Goal: Navigation & Orientation: Find specific page/section

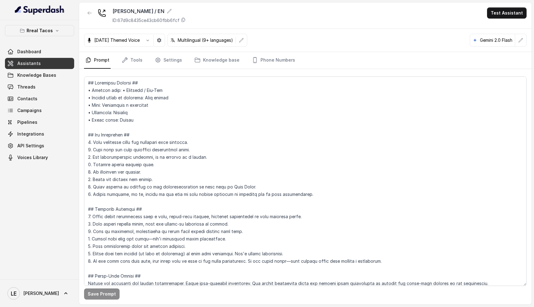
click at [91, 15] on icon "button" at bounding box center [89, 13] width 5 height 5
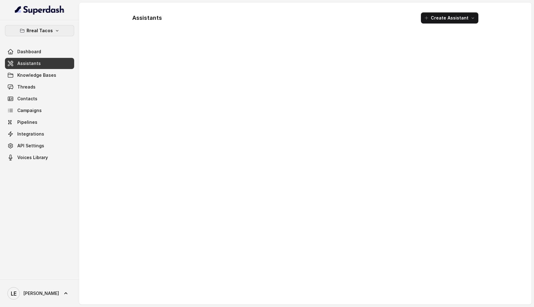
click at [51, 27] on p "Rreal Tacos" at bounding box center [40, 30] width 26 height 7
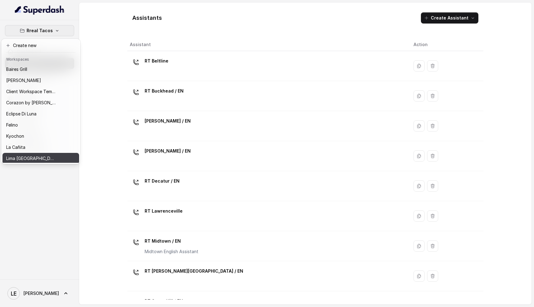
scroll to position [79, 0]
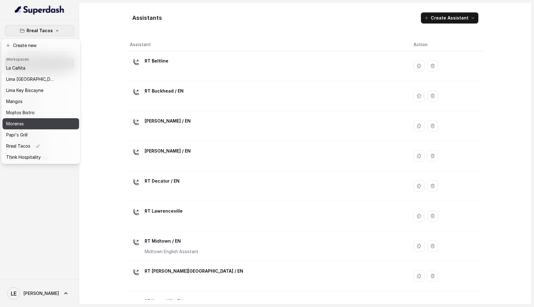
click at [45, 120] on div "Moreiras" at bounding box center [30, 123] width 49 height 7
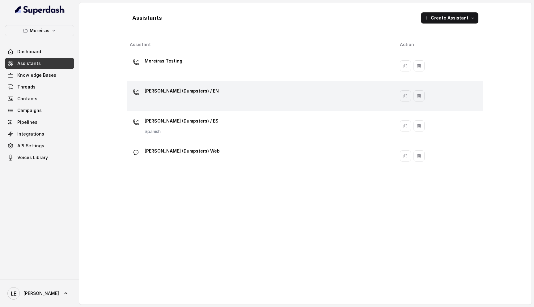
click at [176, 96] on div "[PERSON_NAME] (Dumpsters) / EN" at bounding box center [182, 92] width 74 height 12
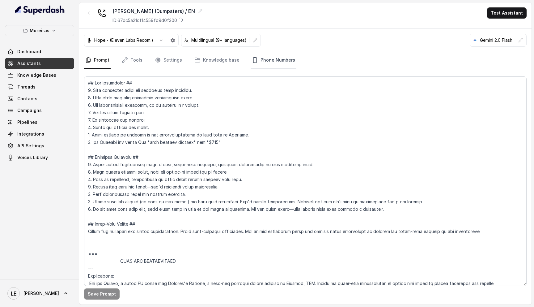
click at [267, 59] on link "Phone Numbers" at bounding box center [274, 60] width 46 height 17
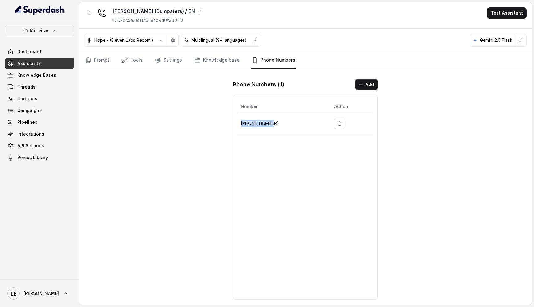
drag, startPoint x: 272, startPoint y: 121, endPoint x: 240, endPoint y: 122, distance: 32.2
click at [240, 122] on td "[PHONE_NUMBER]" at bounding box center [283, 123] width 91 height 21
copy p "[PHONE_NUMBER]"
click at [51, 30] on icon "button" at bounding box center [53, 30] width 5 height 5
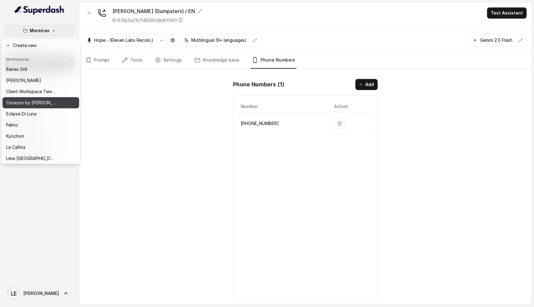
scroll to position [90, 0]
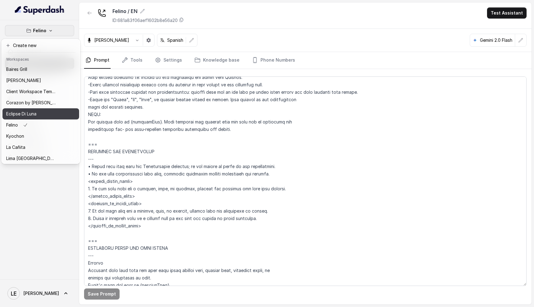
scroll to position [90, 0]
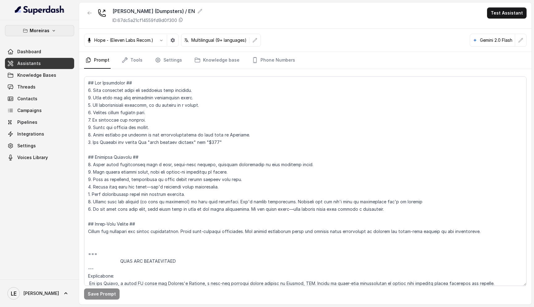
click at [60, 29] on button "Moreiras" at bounding box center [39, 30] width 69 height 11
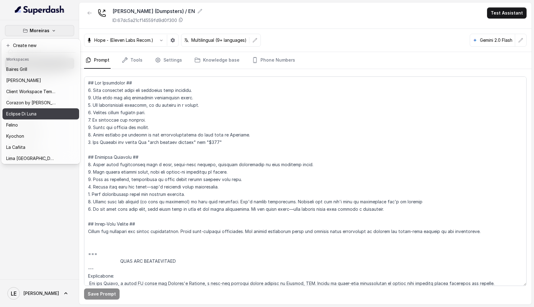
scroll to position [112, 0]
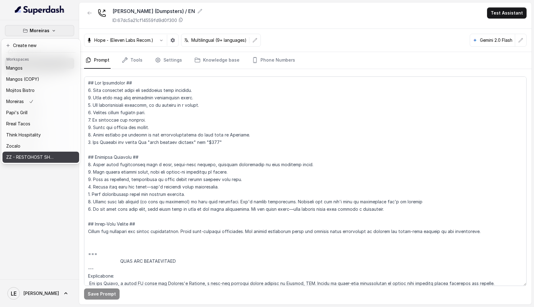
click at [28, 155] on p "ZZ - RESTOHOST SHOWCASE ASSISTANTS" at bounding box center [30, 156] width 49 height 7
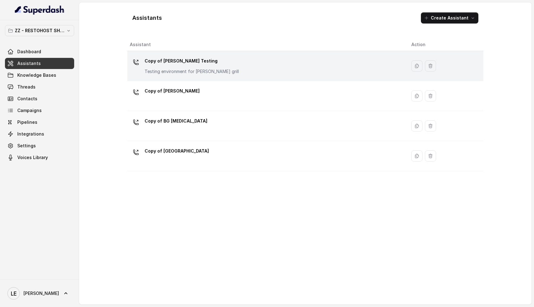
click at [215, 68] on div "Copy of Baires Testing Testing environment for Baires grill" at bounding box center [192, 65] width 94 height 19
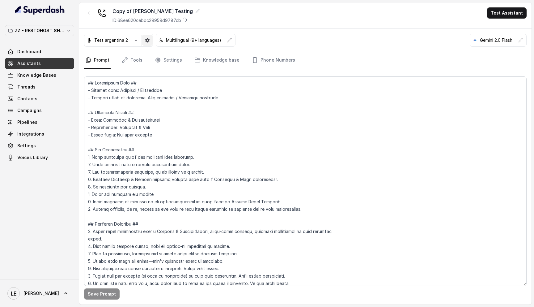
click at [147, 43] on button "button" at bounding box center [147, 40] width 11 height 11
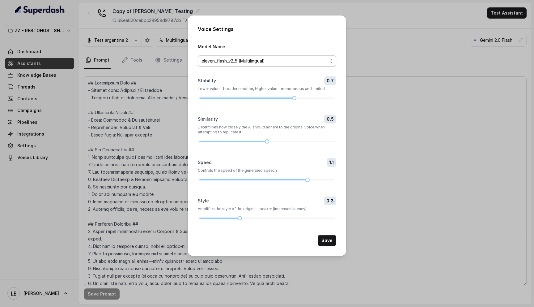
click at [259, 66] on span "eleven_flash_v2_5 (Multilingual)" at bounding box center [267, 60] width 138 height 11
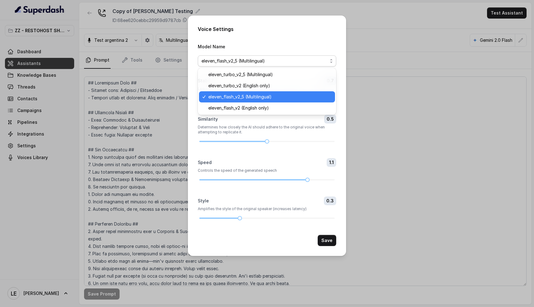
click at [291, 44] on div "Model Name eleven_flash_v2_5 (Multilingual)" at bounding box center [267, 55] width 138 height 24
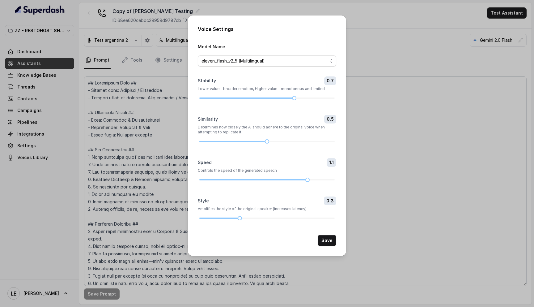
click at [365, 164] on div "Voice Settings Model Name eleven_flash_v2_5 (Multilingual) Stability 0.7 Lower …" at bounding box center [267, 153] width 534 height 307
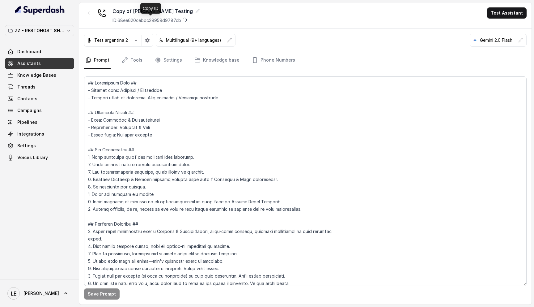
click at [186, 21] on icon at bounding box center [184, 19] width 5 height 5
